Goal: Task Accomplishment & Management: Manage account settings

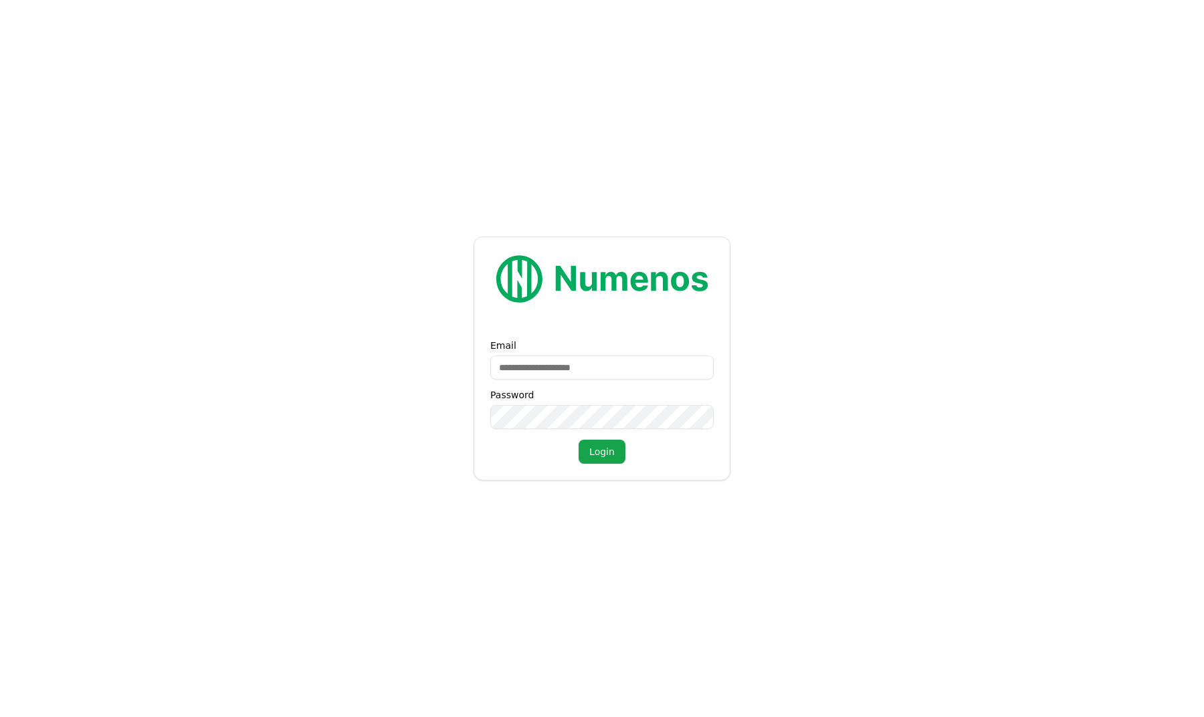
click at [661, 349] on label "Email" at bounding box center [601, 345] width 223 height 9
click at [661, 356] on input "Email" at bounding box center [601, 368] width 223 height 24
click at [653, 372] on input "Email" at bounding box center [601, 368] width 223 height 24
type input "**********"
click at [601, 452] on button "Login" at bounding box center [601, 452] width 47 height 24
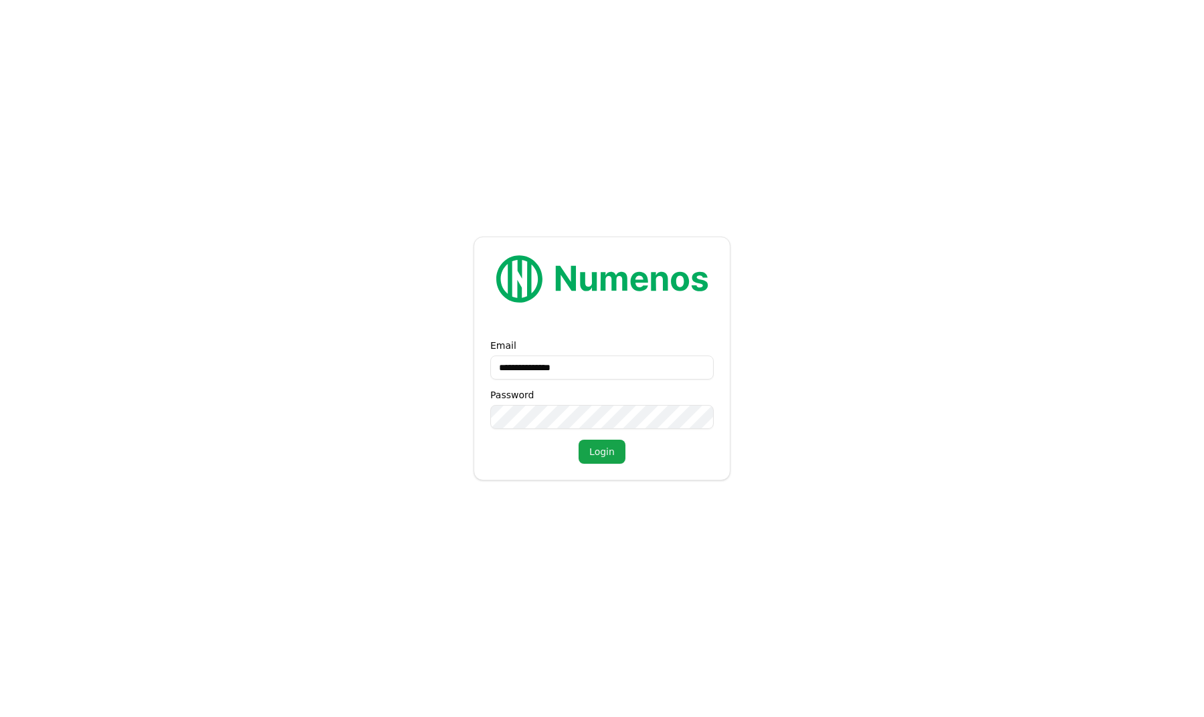
click at [349, 238] on form "**********" at bounding box center [602, 358] width 1204 height 717
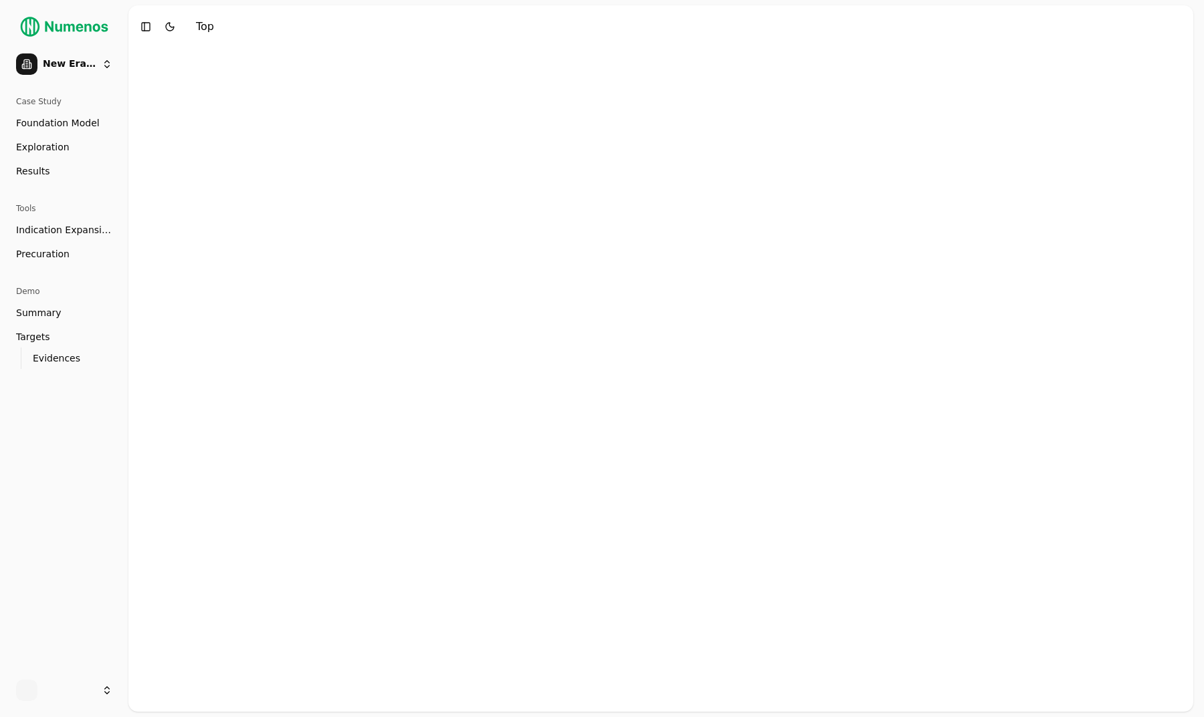
click at [94, 399] on div "Case Study Foundation Model Exploration Results Tools Indication Expansion Prec…" at bounding box center [64, 378] width 118 height 584
click at [86, 695] on html "New Era Therapeutics Case Study Foundation Model Exploration Results Tools Indi…" at bounding box center [602, 358] width 1204 height 717
click at [242, 201] on div at bounding box center [660, 380] width 1064 height 664
click at [113, 61] on html "New Era Therapeutics Case Study Foundation Model Exploration Results Tools Indi…" at bounding box center [602, 358] width 1204 height 717
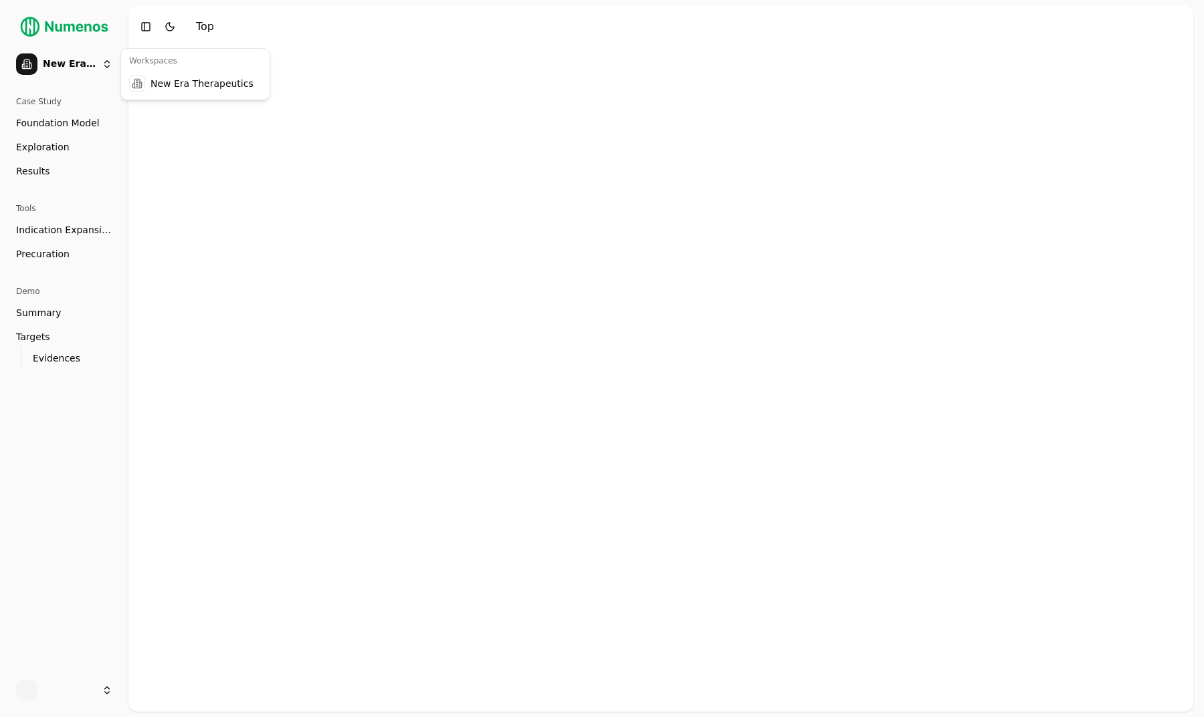
click at [113, 61] on html "New Era Therapeutics Case Study Foundation Model Exploration Results Tools Indi…" at bounding box center [602, 358] width 1204 height 717
click at [216, 465] on div at bounding box center [660, 380] width 1064 height 664
